Goal: Check status: Check status

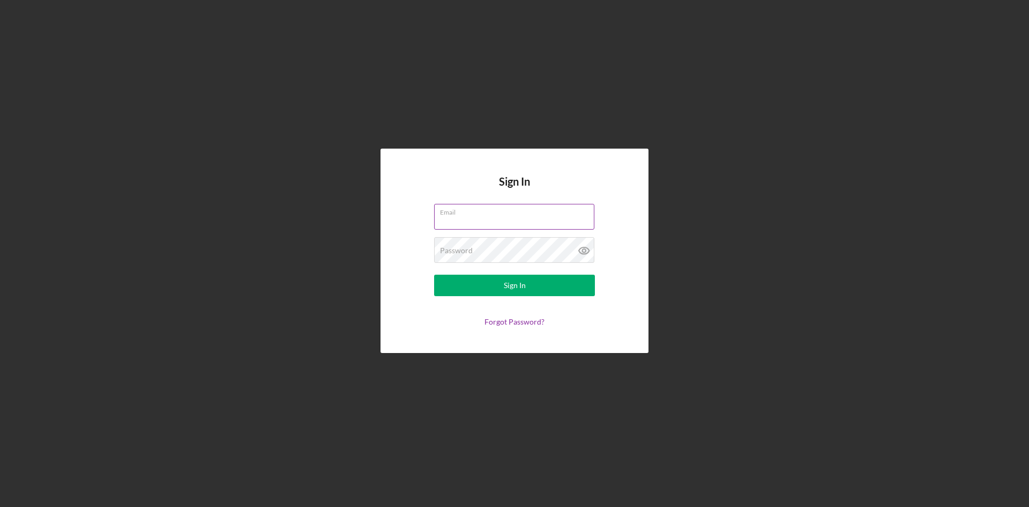
click at [459, 220] on input "Email" at bounding box center [514, 217] width 160 height 26
type input "[EMAIL_ADDRESS][DOMAIN_NAME]"
click at [472, 249] on label "Password" at bounding box center [456, 250] width 33 height 9
click at [517, 280] on div "Sign In" at bounding box center [515, 285] width 22 height 21
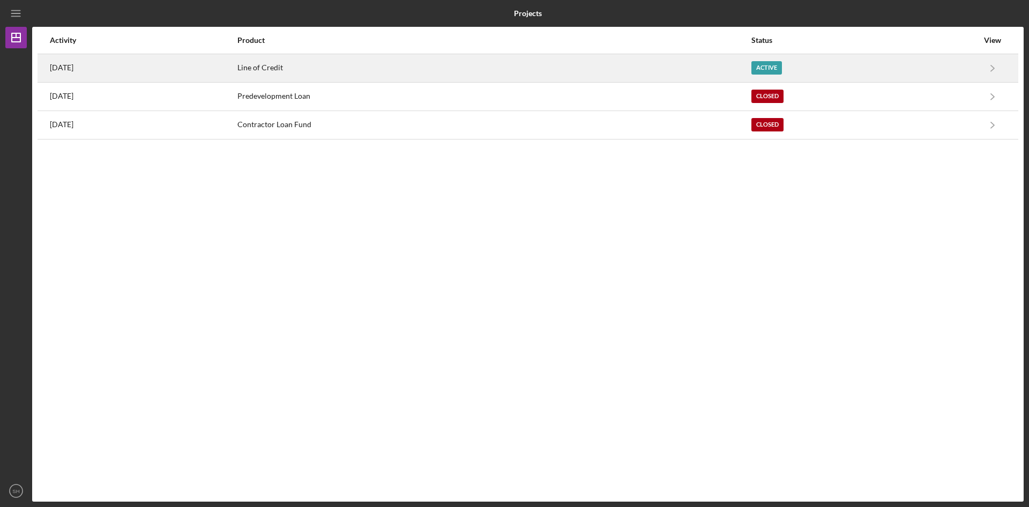
click at [73, 68] on time "[DATE]" at bounding box center [62, 67] width 24 height 9
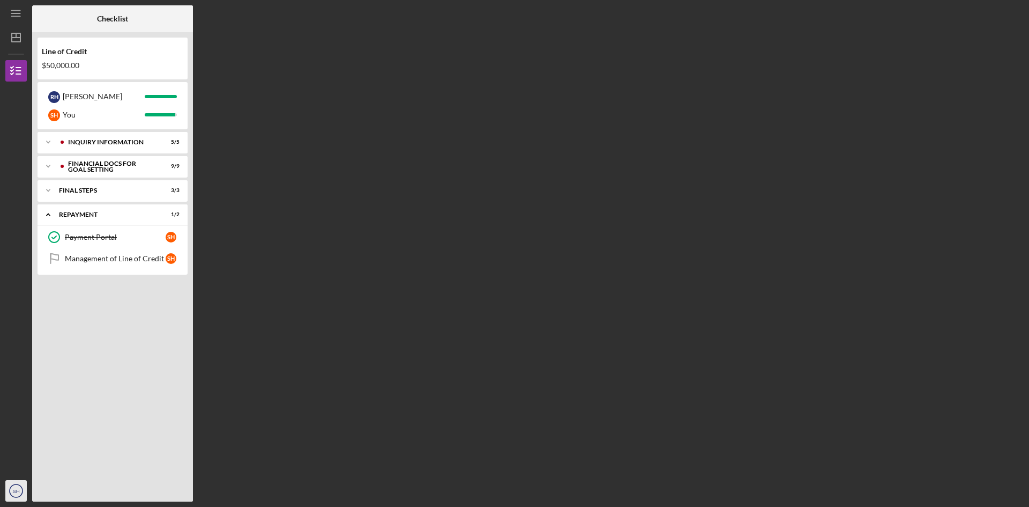
click at [10, 491] on circle "button" at bounding box center [16, 490] width 13 height 13
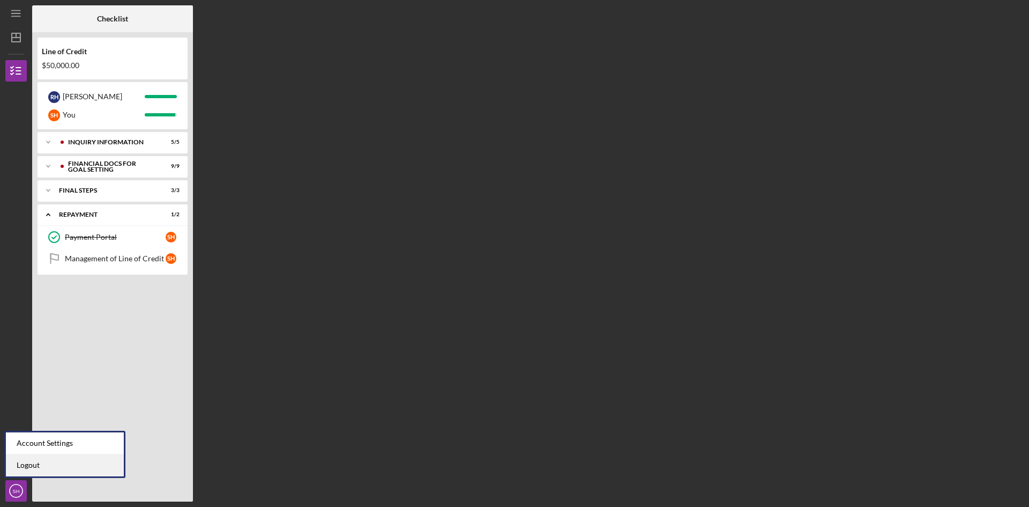
click at [22, 463] on link "Logout" at bounding box center [65, 465] width 118 height 22
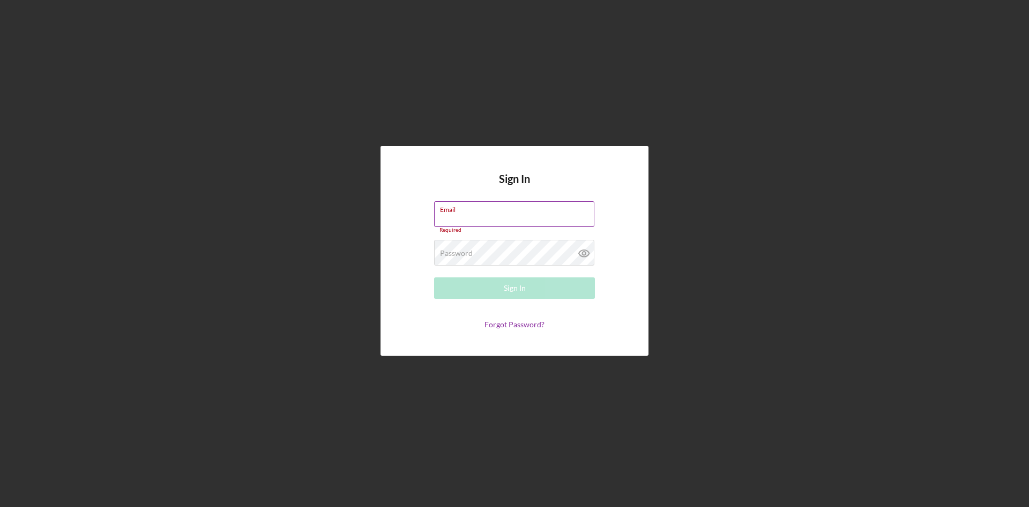
click at [464, 211] on label "Email" at bounding box center [517, 208] width 154 height 12
click at [464, 211] on input "Email" at bounding box center [514, 214] width 160 height 26
type input "[EMAIL_ADDRESS][DOMAIN_NAME]"
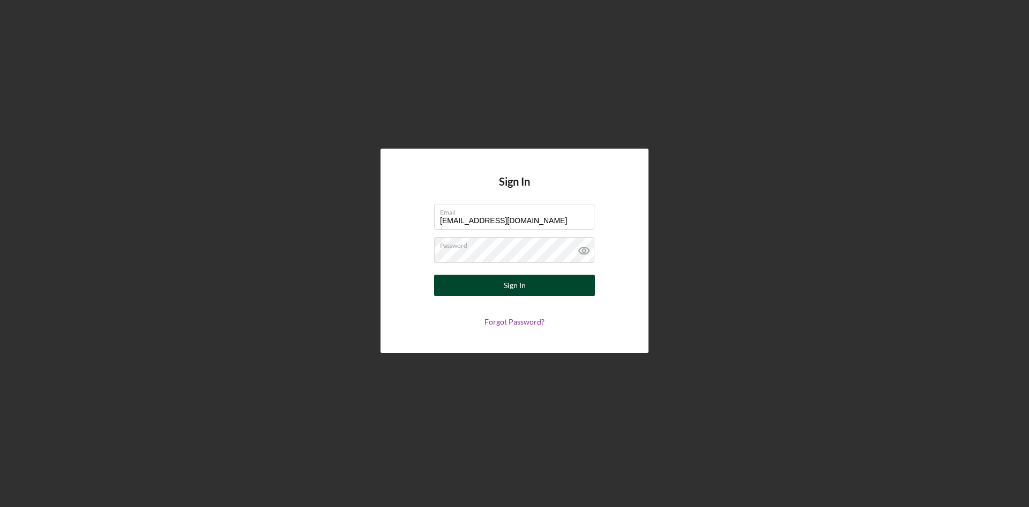
click at [517, 286] on div "Sign In" at bounding box center [515, 285] width 22 height 21
